Goal: Transaction & Acquisition: Subscribe to service/newsletter

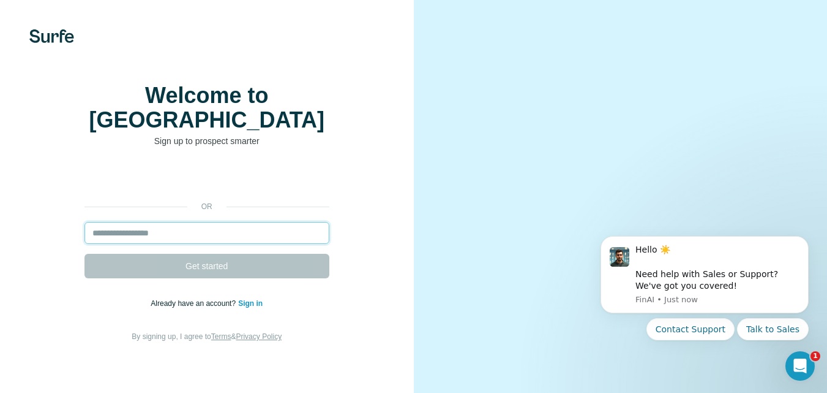
click at [175, 230] on input "email" at bounding box center [207, 233] width 245 height 22
type input "**********"
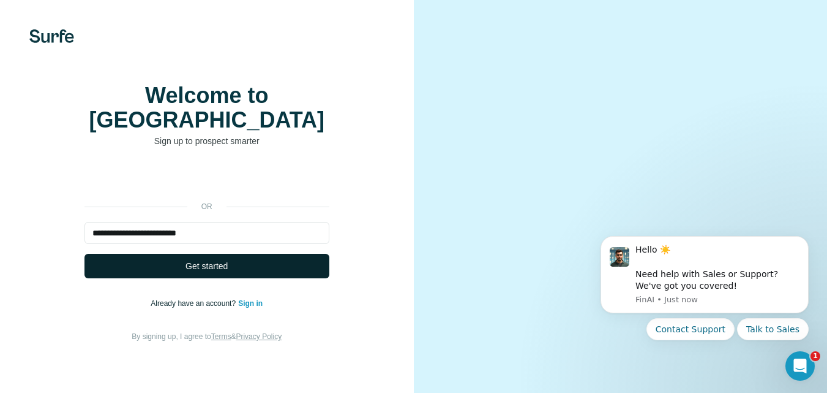
click at [185, 268] on button "Get started" at bounding box center [207, 266] width 245 height 24
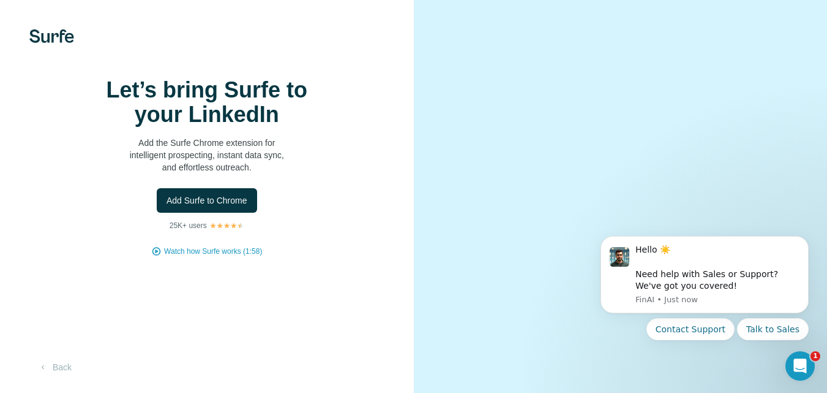
scroll to position [53, 0]
click at [221, 194] on span "Add Surfe to Chrome" at bounding box center [207, 200] width 81 height 12
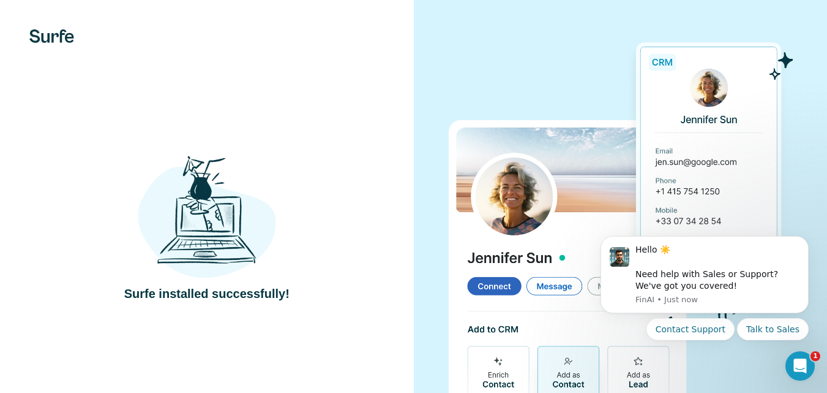
click at [541, 47] on img at bounding box center [620, 227] width 345 height 386
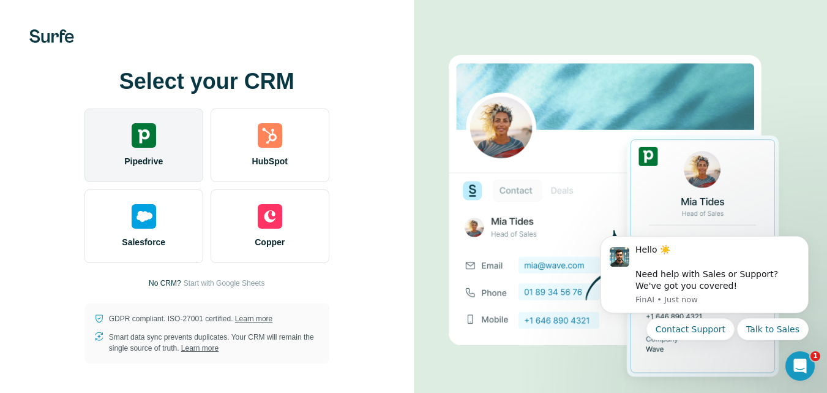
click at [154, 145] on div "Pipedrive" at bounding box center [144, 144] width 119 height 73
click at [147, 151] on div "Pipedrive" at bounding box center [144, 144] width 119 height 73
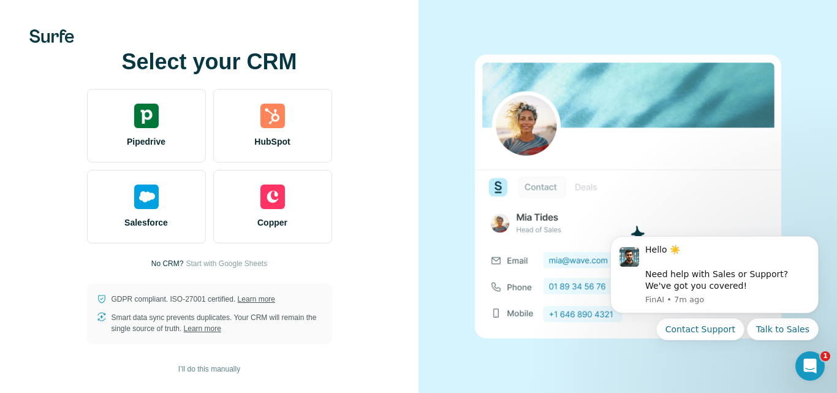
click at [633, 178] on img at bounding box center [628, 197] width 306 height 284
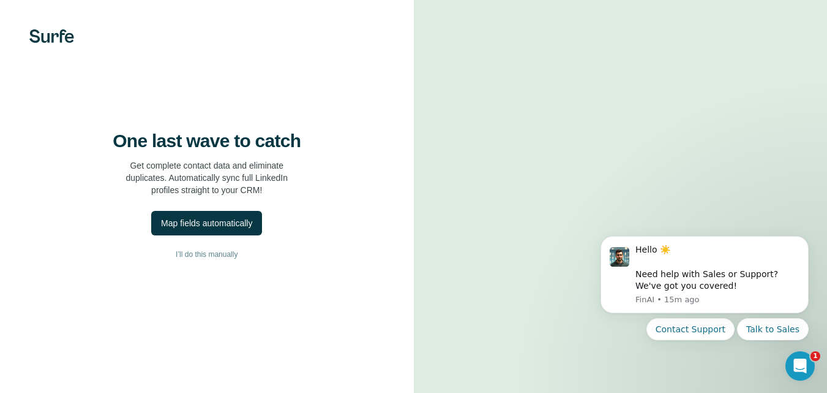
scroll to position [53, 0]
click at [197, 217] on div "Map fields automatically" at bounding box center [206, 223] width 91 height 12
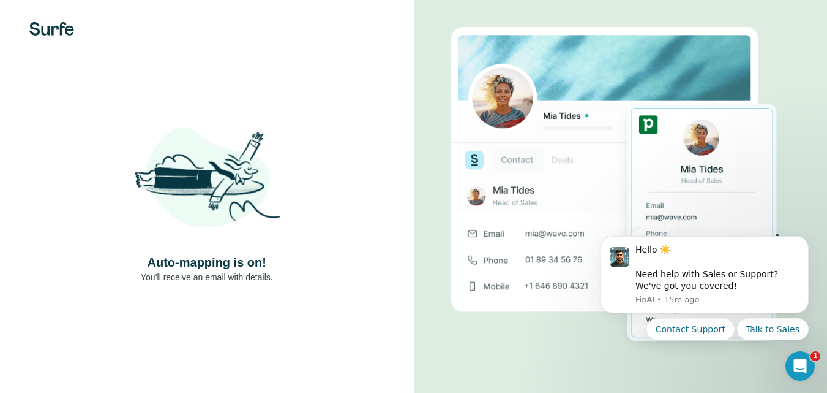
scroll to position [11, 0]
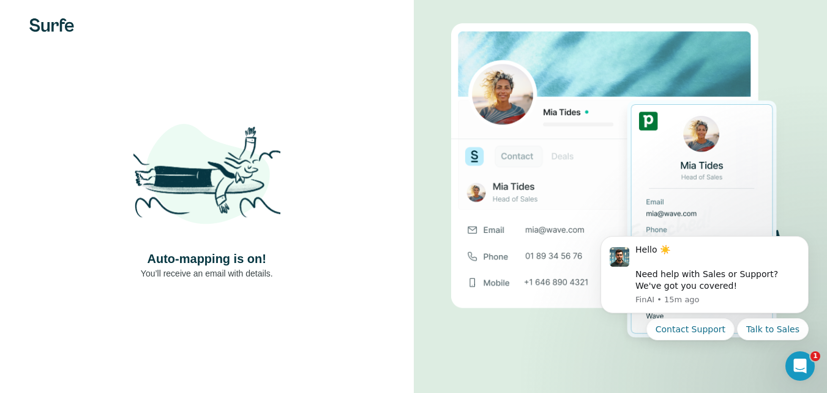
click at [62, 30] on img at bounding box center [51, 24] width 45 height 13
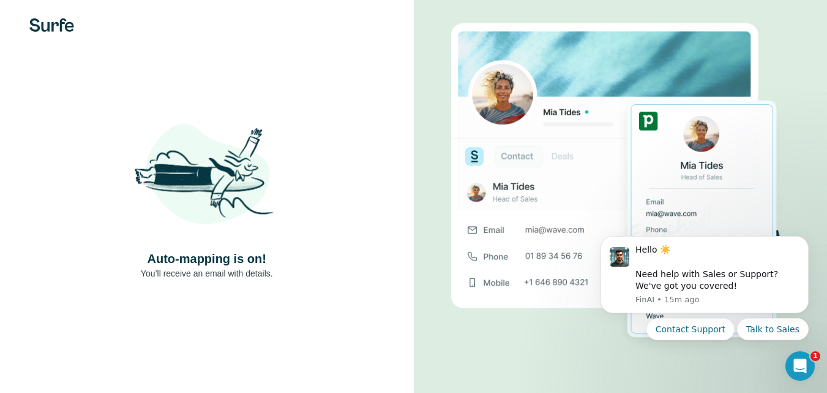
click at [62, 26] on img at bounding box center [51, 24] width 45 height 13
